Goal: Find specific fact: Find specific fact

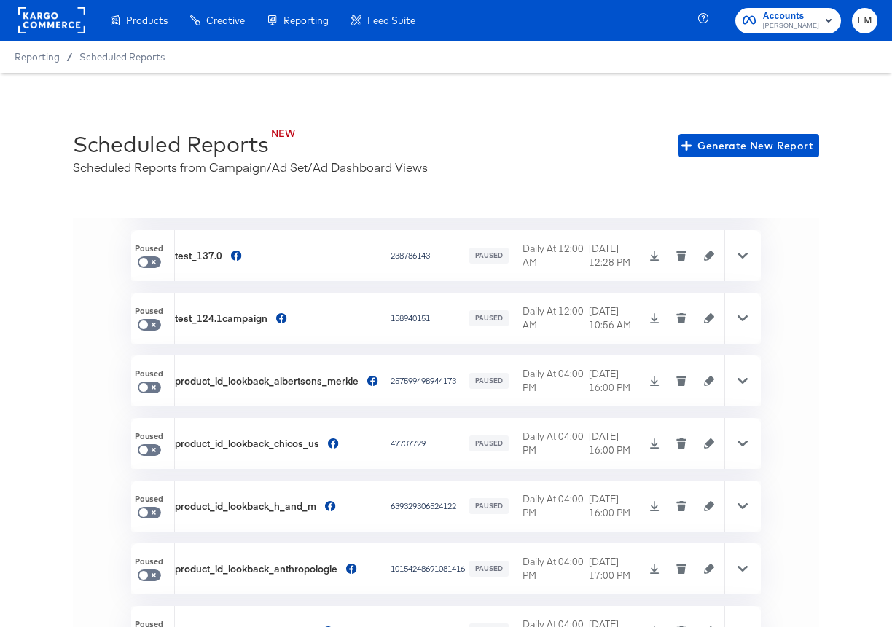
click at [60, 24] on rect at bounding box center [51, 20] width 67 height 26
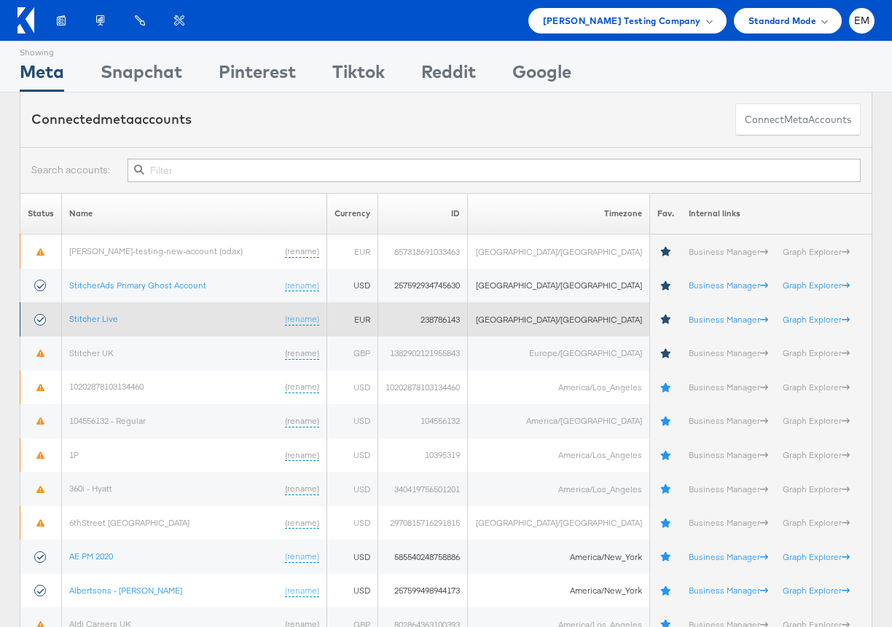
click at [468, 329] on td "238786143" at bounding box center [423, 319] width 90 height 34
click at [468, 318] on td "238786143" at bounding box center [423, 319] width 90 height 34
copy td "238786143"
